Goal: Information Seeking & Learning: Check status

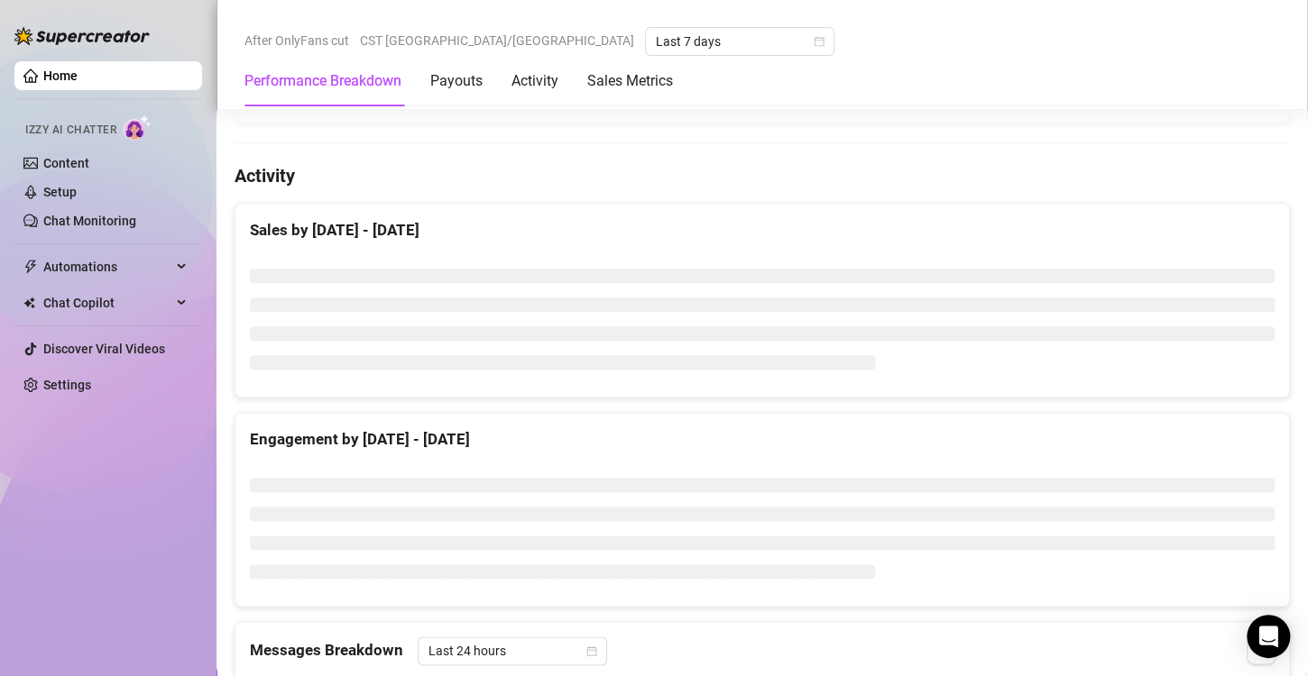
scroll to position [840, 0]
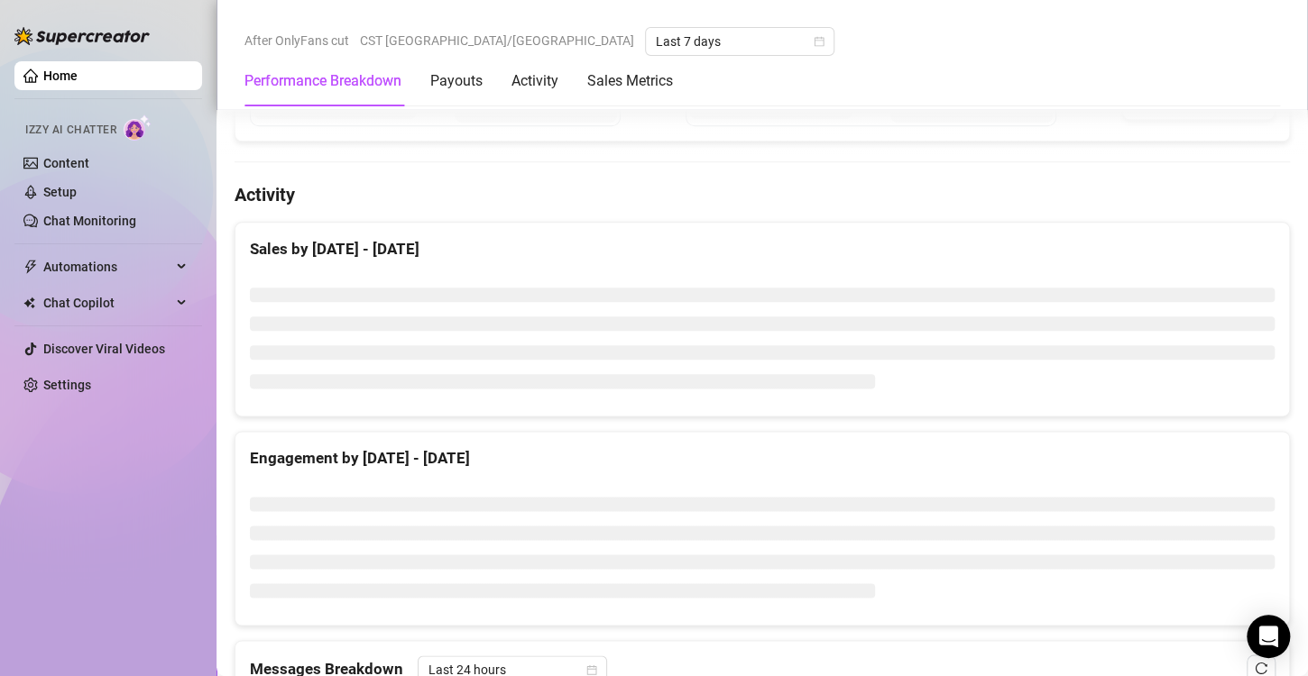
drag, startPoint x: 684, startPoint y: 260, endPoint x: 674, endPoint y: 223, distance: 38.3
click at [674, 223] on div "Sales by [DATE] - [DATE]" at bounding box center [761, 319] width 1055 height 195
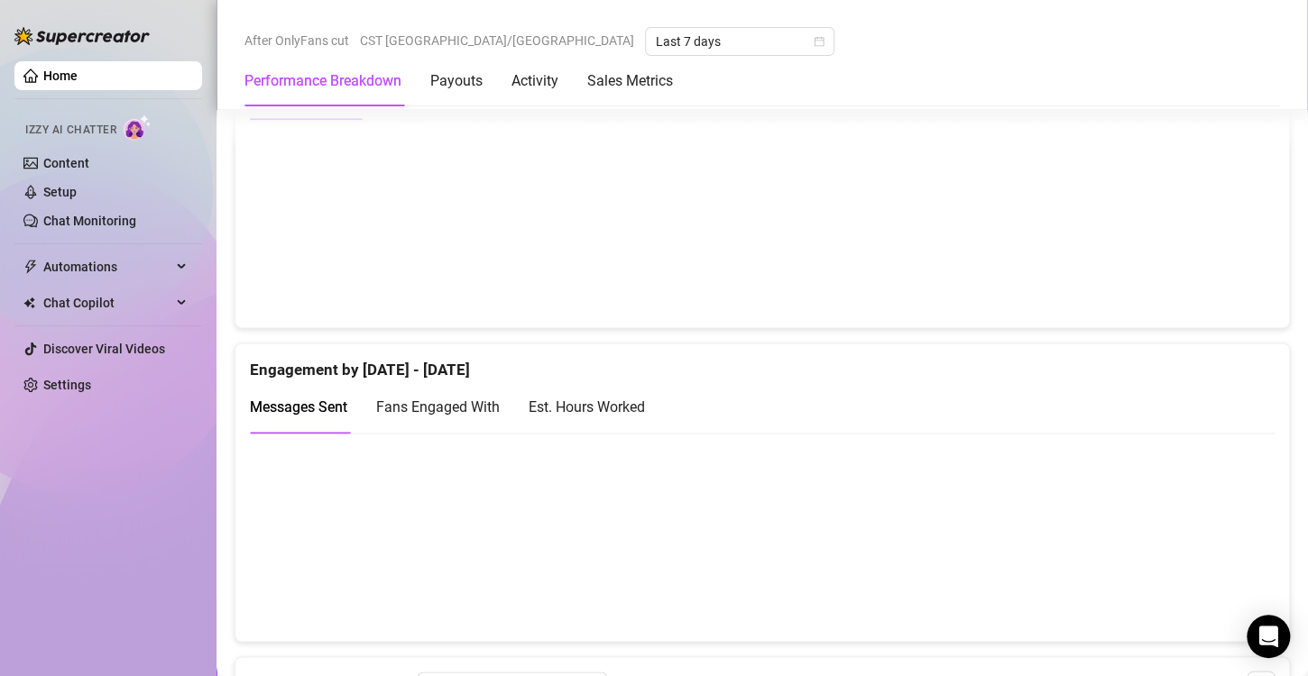
scroll to position [1014, 0]
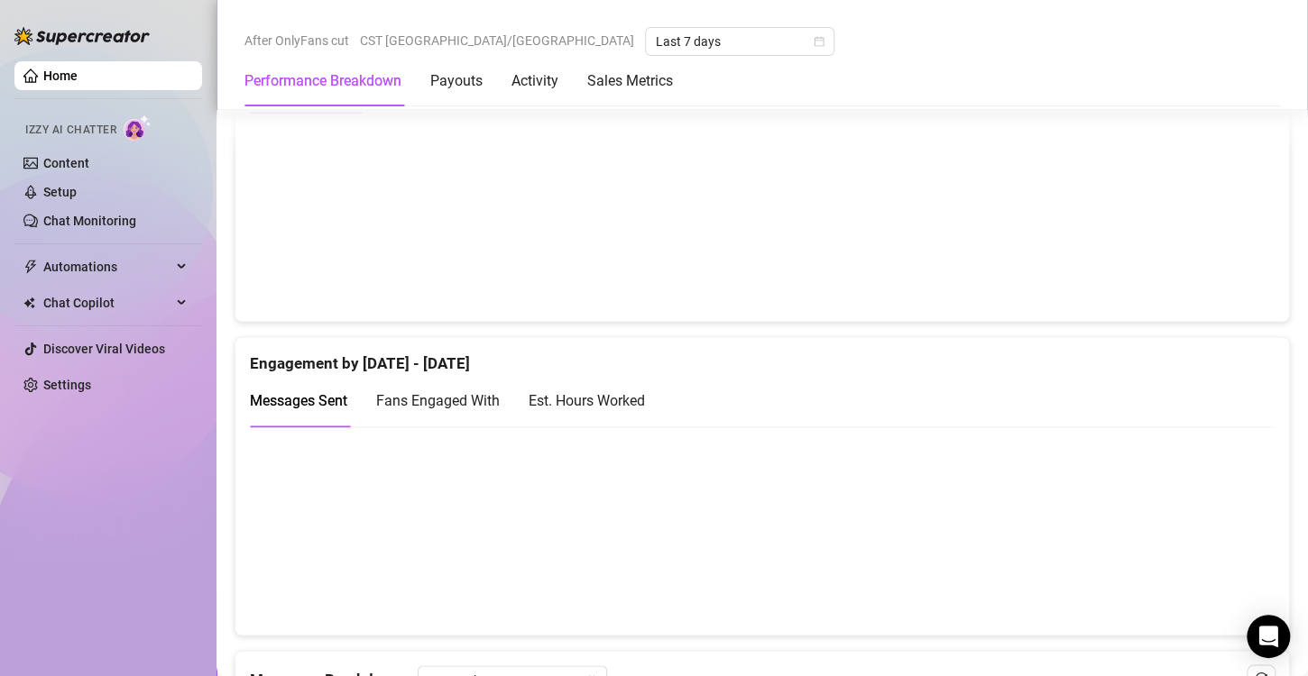
click at [616, 393] on div "Est. Hours Worked" at bounding box center [586, 401] width 116 height 23
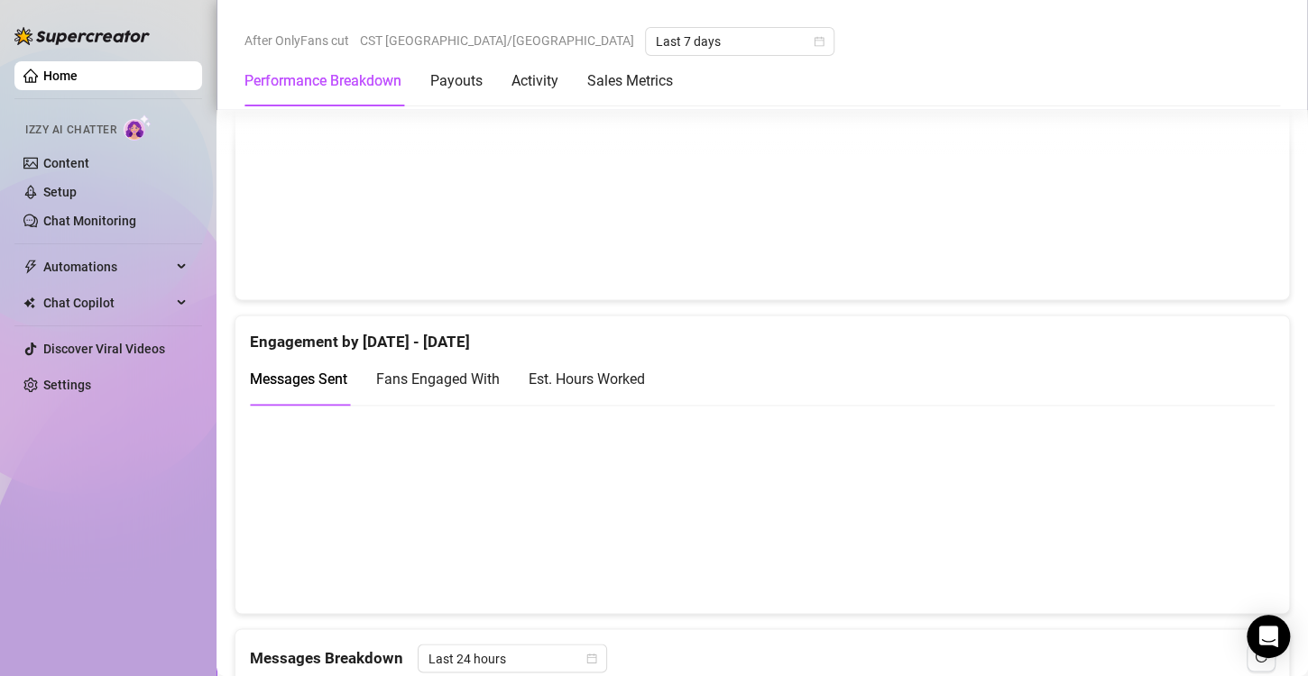
scroll to position [1039, 0]
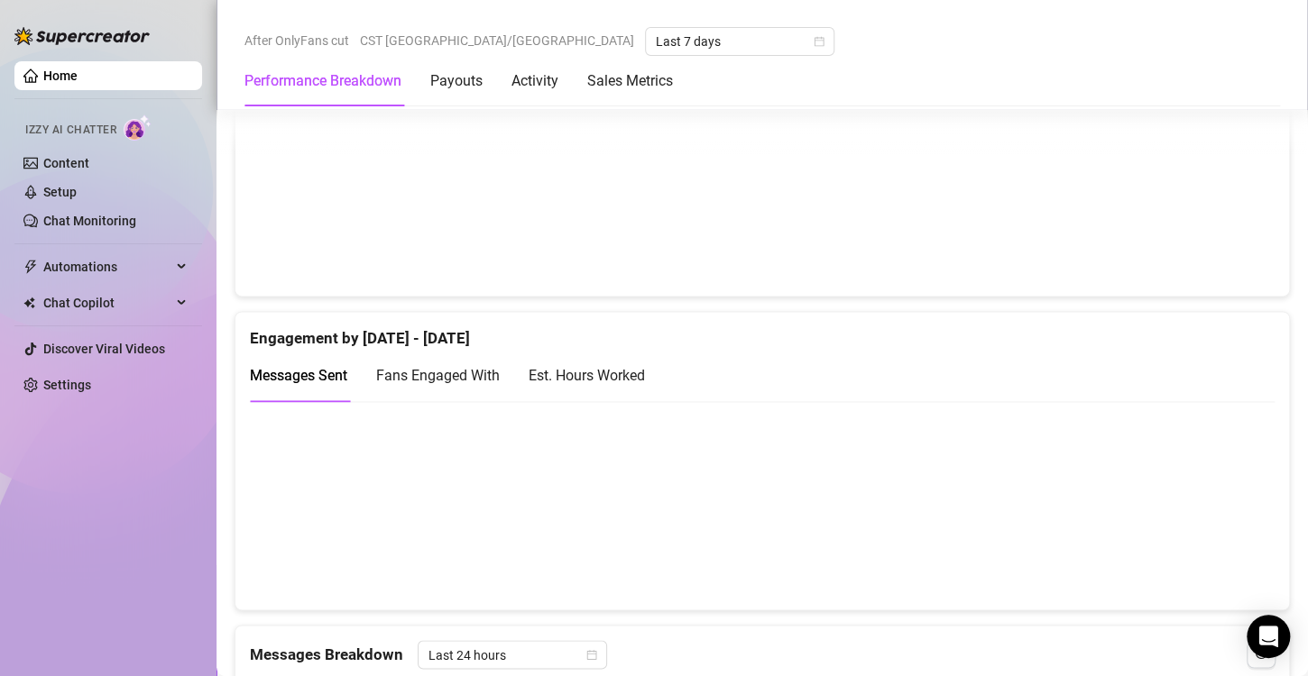
click at [593, 369] on div "Est. Hours Worked" at bounding box center [586, 375] width 116 height 23
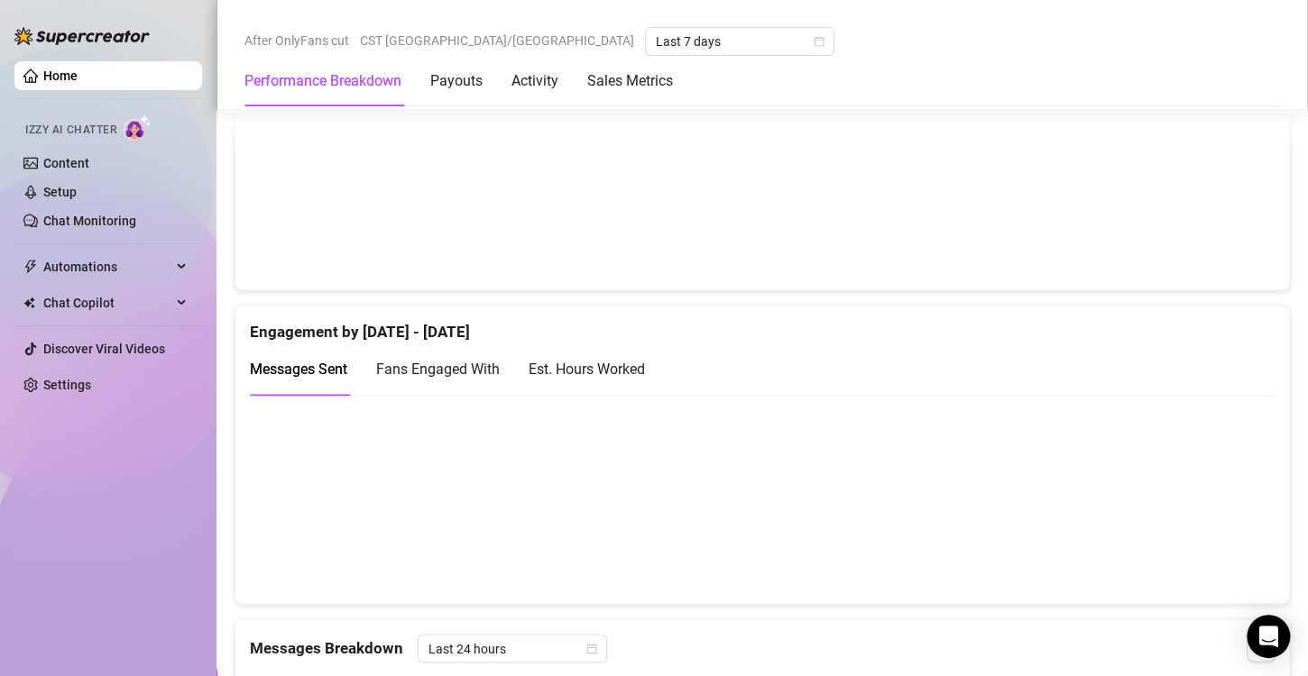
scroll to position [1046, 0]
click at [587, 372] on div "Est. Hours Worked" at bounding box center [586, 368] width 116 height 23
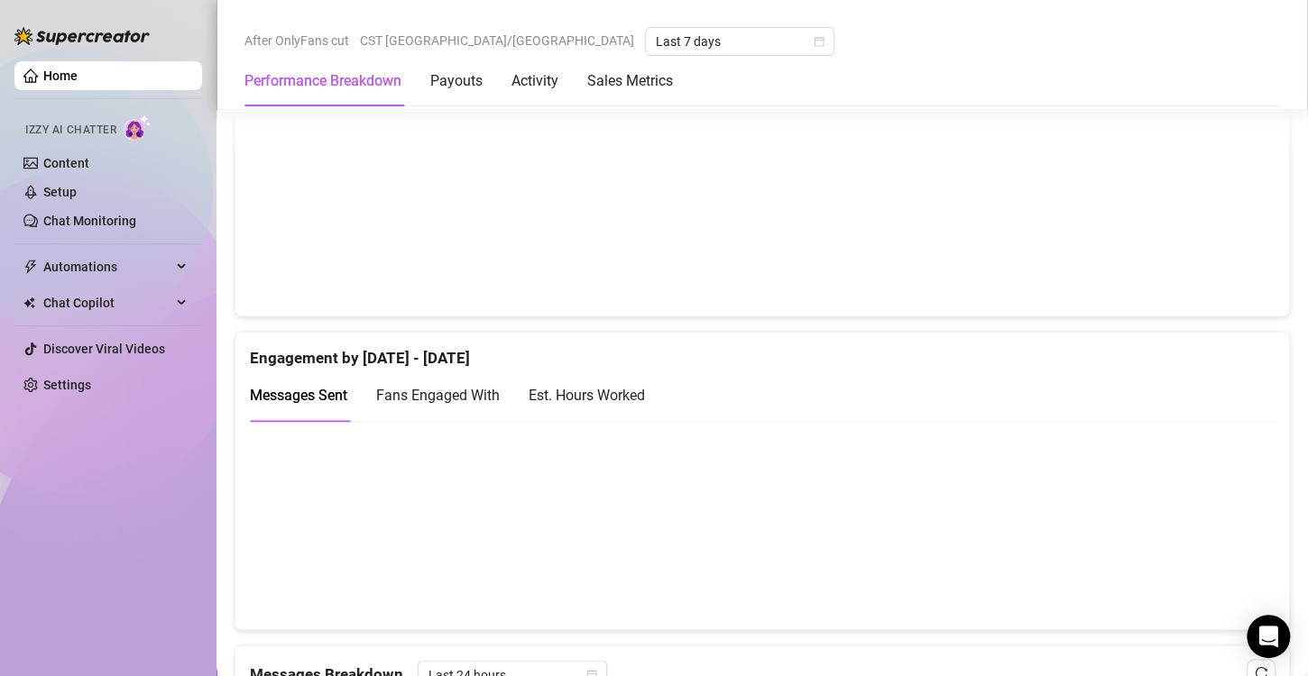
scroll to position [1031, 0]
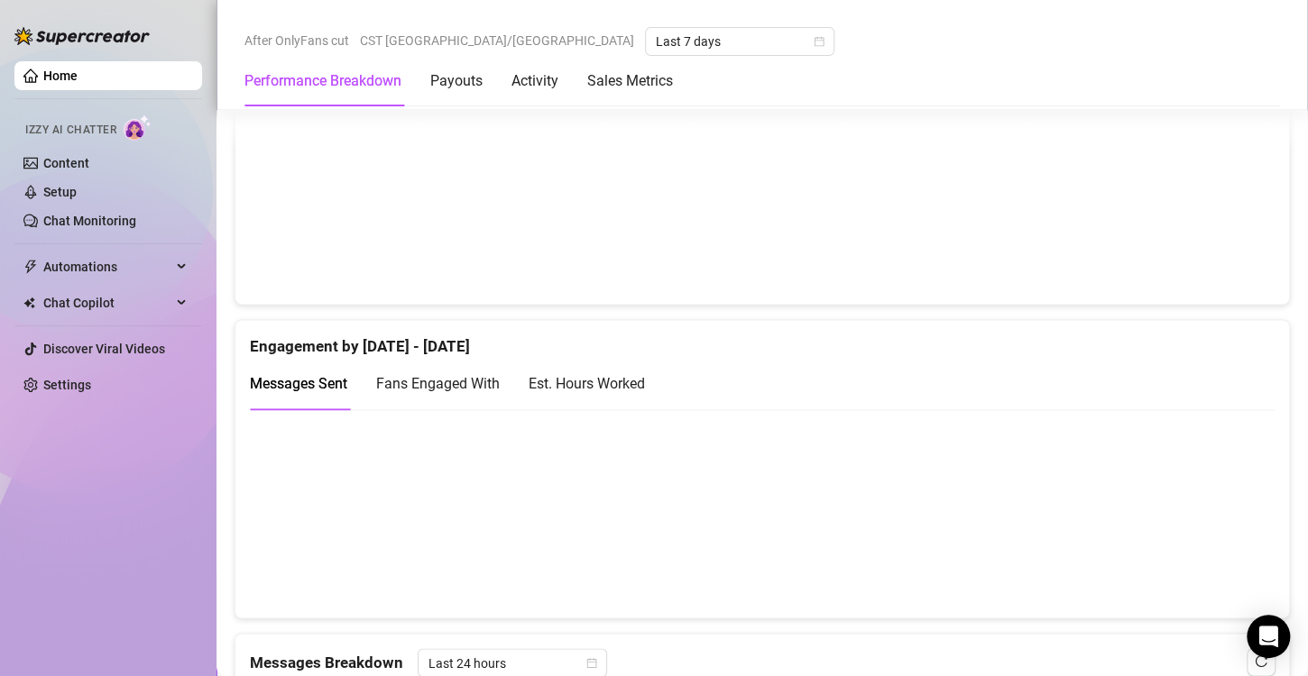
click at [580, 387] on div "Est. Hours Worked" at bounding box center [586, 383] width 116 height 23
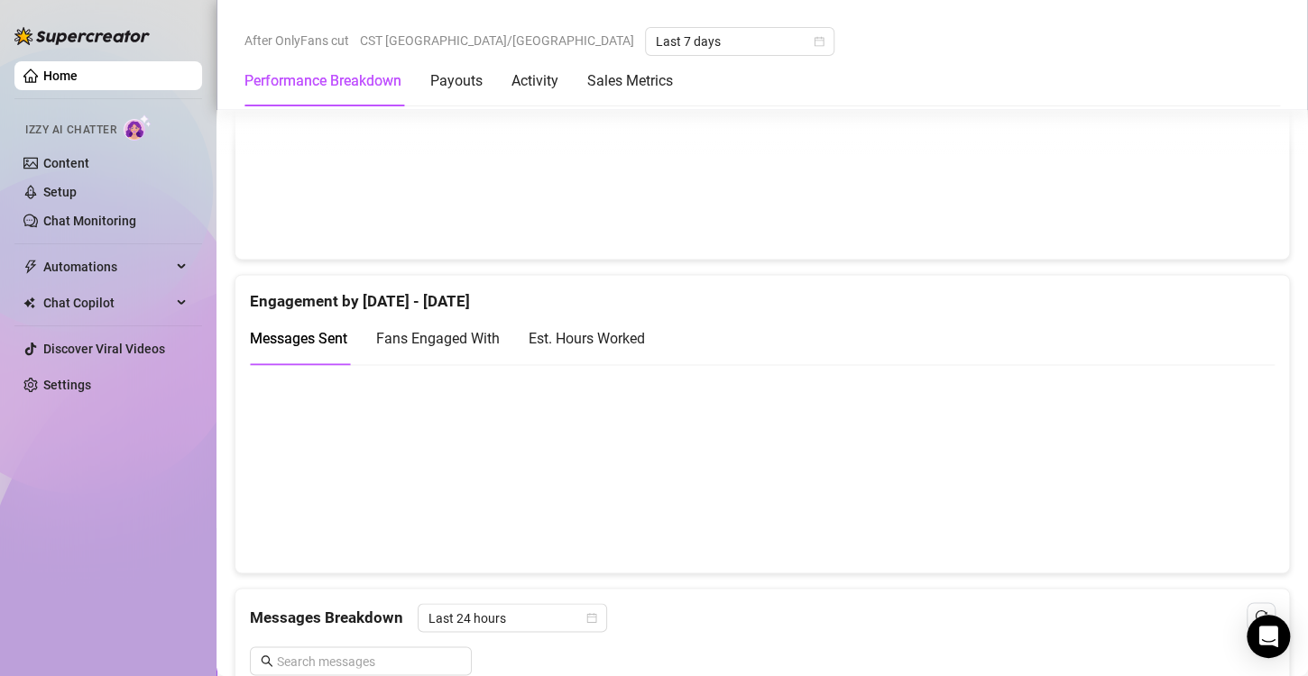
scroll to position [1079, 0]
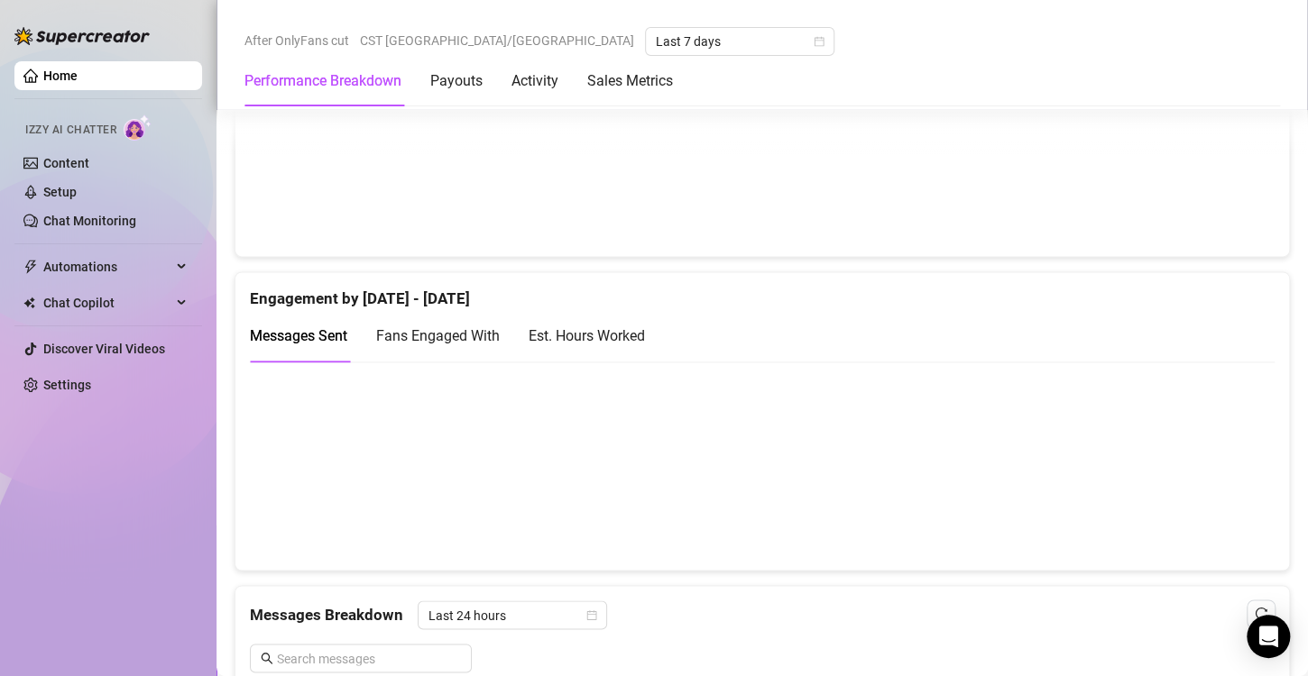
click at [603, 343] on div "Est. Hours Worked" at bounding box center [586, 336] width 116 height 23
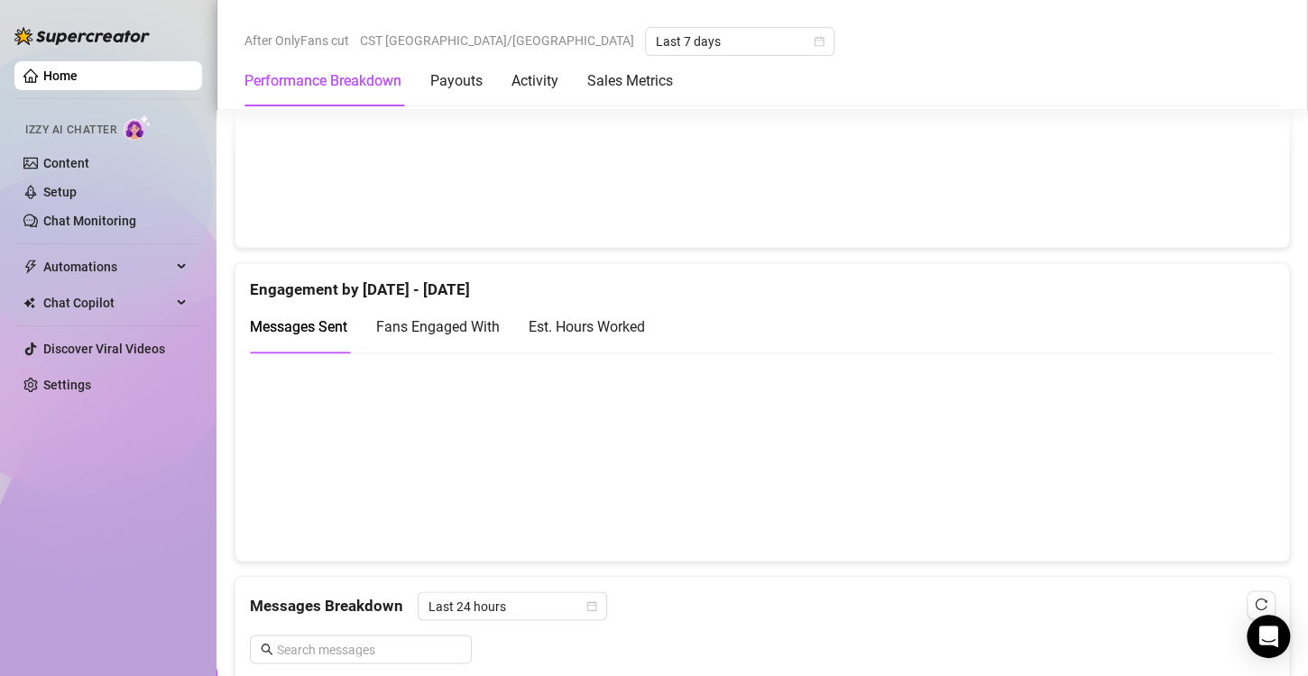
click at [641, 328] on div "Est. Hours Worked" at bounding box center [586, 327] width 116 height 23
